Goal: Task Accomplishment & Management: Use online tool/utility

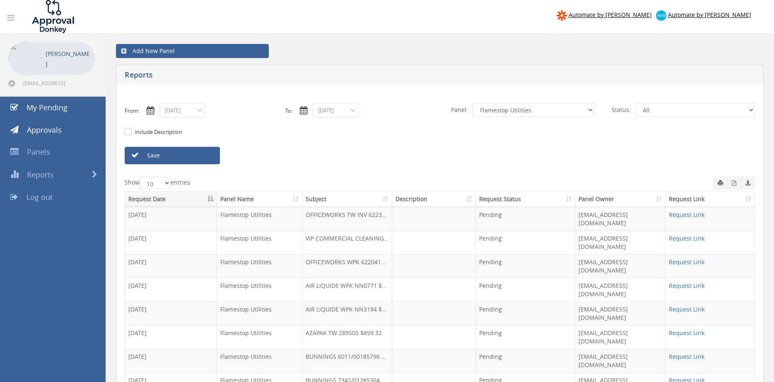
select select "number:9744"
click at [197, 158] on link "Save" at bounding box center [172, 155] width 95 height 17
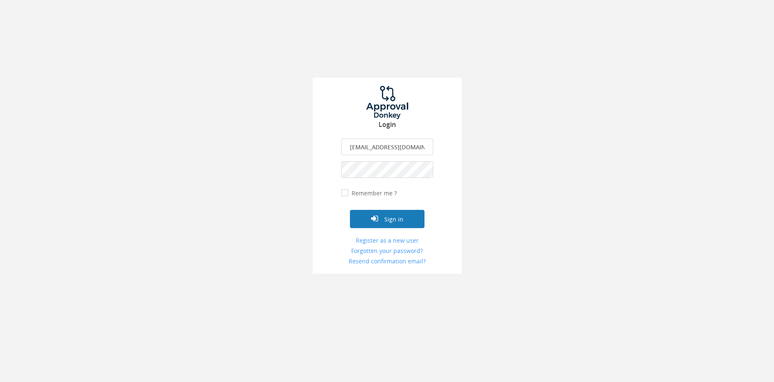
click at [406, 217] on button "Sign in" at bounding box center [387, 219] width 75 height 18
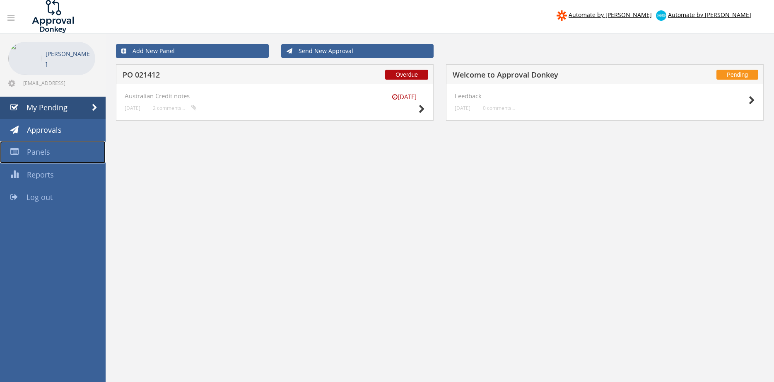
click at [51, 154] on link "Panels" at bounding box center [53, 152] width 106 height 22
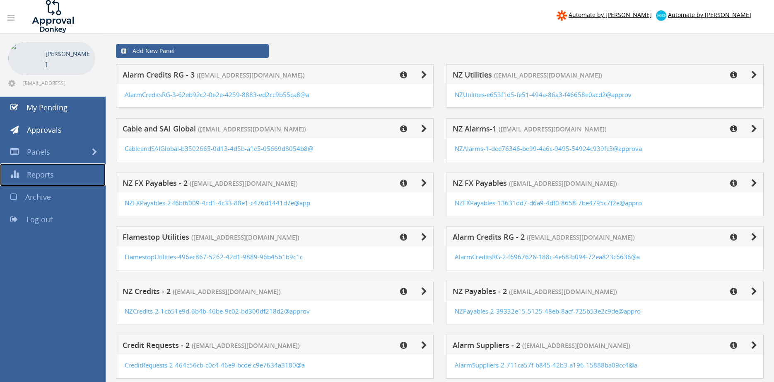
click at [44, 170] on span "Reports" at bounding box center [40, 174] width 27 height 10
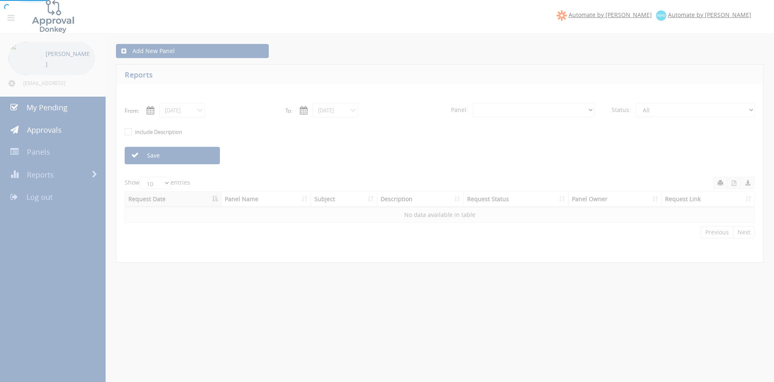
select select "number:0"
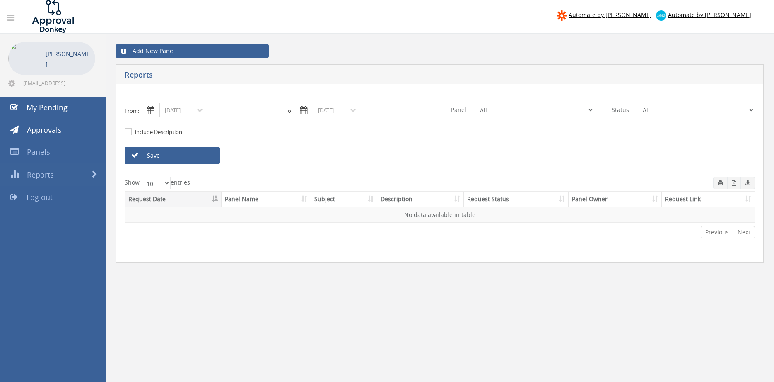
click at [181, 112] on input "08/11/2025" at bounding box center [183, 110] width 46 height 15
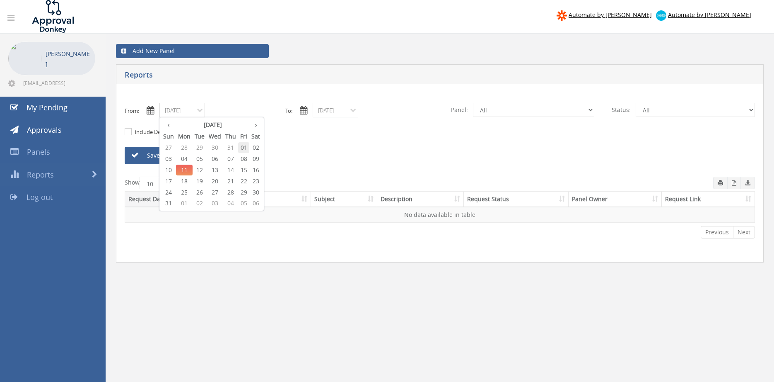
click at [243, 148] on span "01" at bounding box center [243, 147] width 11 height 11
type input "08/01/2025"
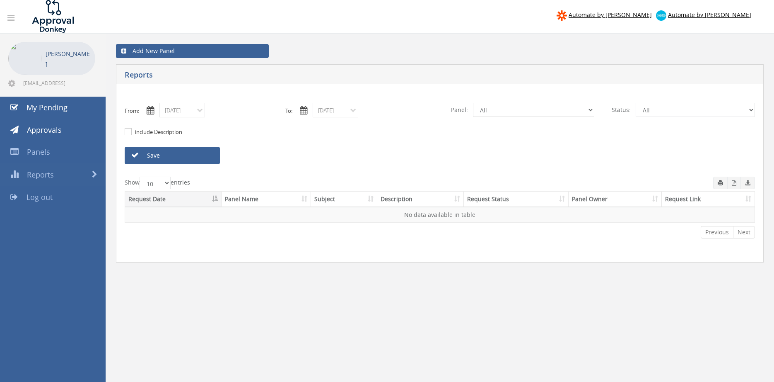
click at [473, 103] on select "All Alarm Credits RG - 3 NZ Utilities Cable and SAI Global NZ Alarms-1 NZ FX Pa…" at bounding box center [533, 110] width 121 height 14
click option "Flamestop Utilities" at bounding box center [0, 0] width 0 height 0
click at [206, 159] on link "Save" at bounding box center [172, 155] width 95 height 17
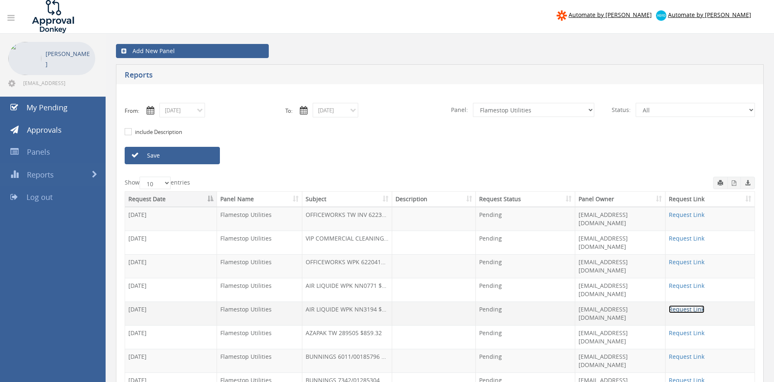
click at [691, 305] on link "Request Link" at bounding box center [687, 309] width 36 height 8
click at [473, 103] on select "All Alarm Credits RG - 3 NZ Utilities Cable and SAI Global NZ Alarms-1 NZ FX Pa…" at bounding box center [533, 110] width 121 height 14
click option "Alarm Credits RG - 3" at bounding box center [0, 0] width 0 height 0
click at [201, 155] on link "Save" at bounding box center [172, 155] width 95 height 17
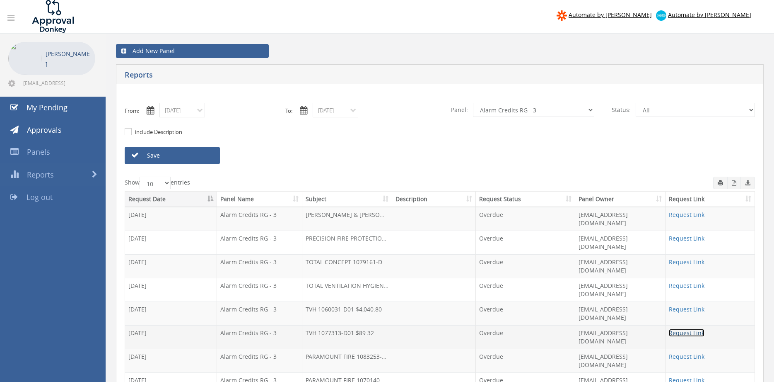
click at [685, 329] on link "Request Link" at bounding box center [687, 333] width 36 height 8
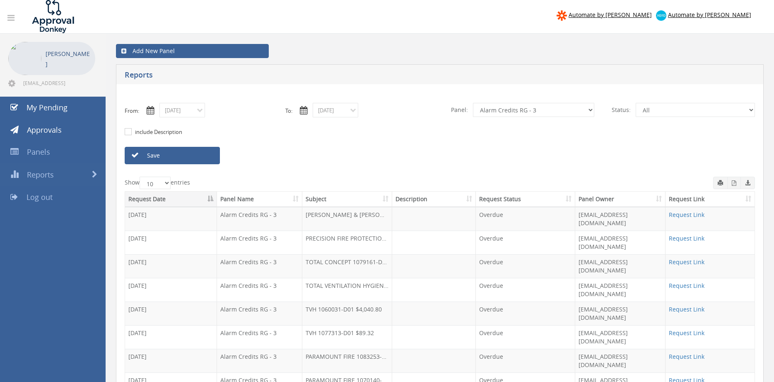
drag, startPoint x: 174, startPoint y: 154, endPoint x: 181, endPoint y: 156, distance: 7.2
click at [174, 154] on link "Save" at bounding box center [172, 155] width 95 height 17
click at [680, 305] on link "Request Link" at bounding box center [687, 309] width 36 height 8
click at [179, 156] on link "Save" at bounding box center [172, 155] width 95 height 17
click at [473, 103] on select "All Alarm Credits RG - 3 NZ Utilities Cable and SAI Global NZ Alarms-1 NZ FX Pa…" at bounding box center [533, 110] width 121 height 14
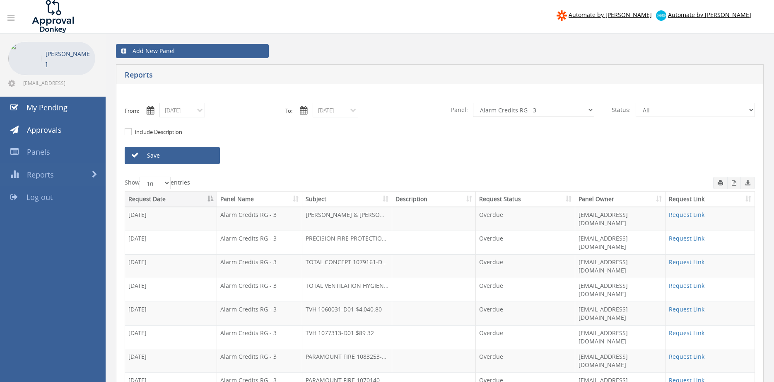
select select "number:9744"
click option "Flamestop Utilities" at bounding box center [0, 0] width 0 height 0
click at [207, 157] on link "Save" at bounding box center [172, 155] width 95 height 17
click at [667, 301] on td "Request Link" at bounding box center [710, 313] width 89 height 24
click at [680, 305] on link "Request Link" at bounding box center [687, 309] width 36 height 8
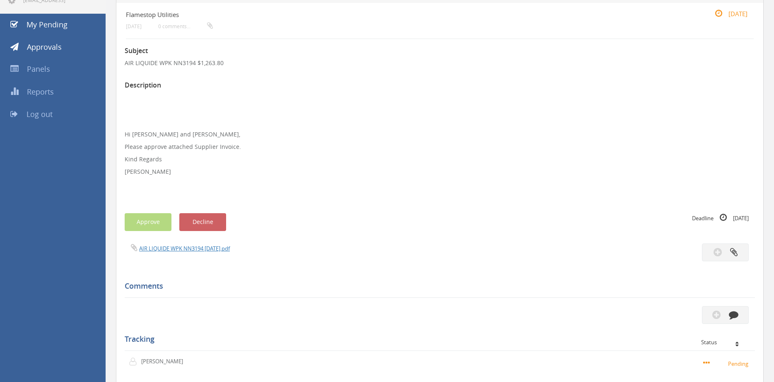
scroll to position [34, 0]
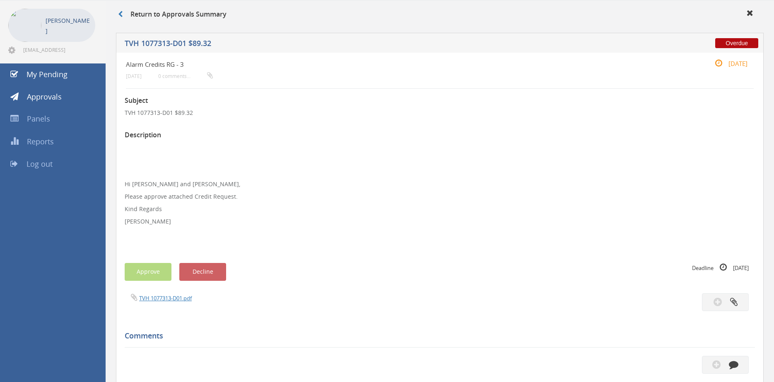
scroll to position [5, 0]
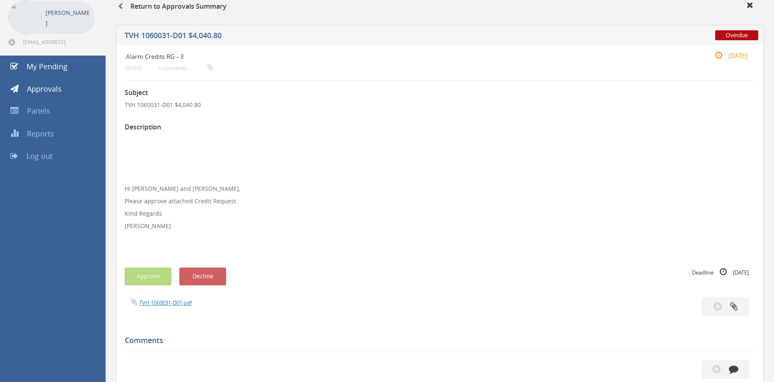
scroll to position [28, 0]
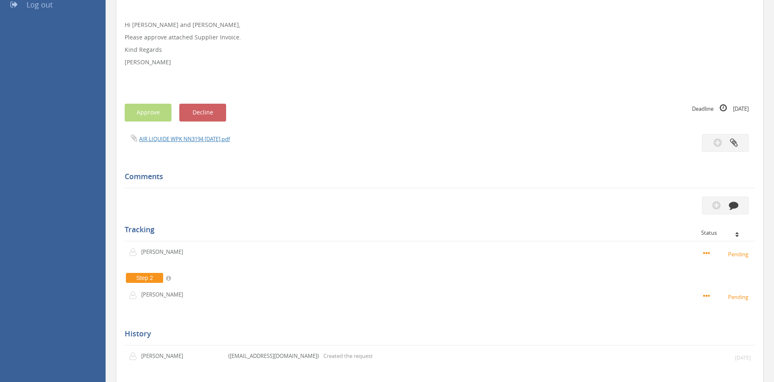
scroll to position [197, 0]
